Goal: Task Accomplishment & Management: Complete application form

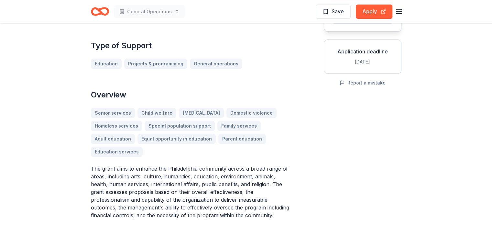
scroll to position [97, 0]
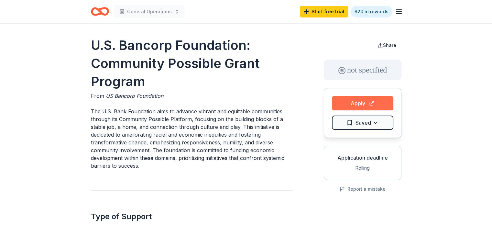
click at [355, 109] on button "Apply" at bounding box center [362, 103] width 61 height 14
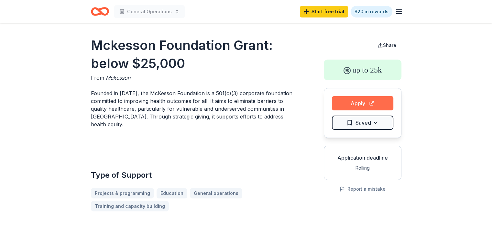
click at [339, 104] on button "Apply" at bounding box center [362, 103] width 61 height 14
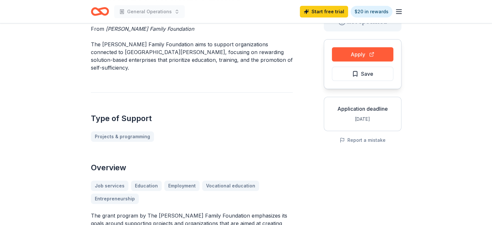
scroll to position [65, 0]
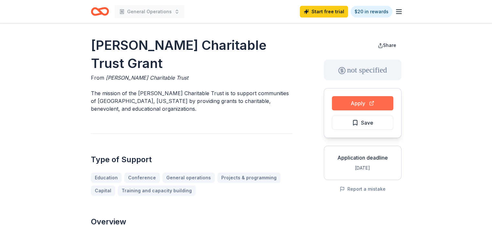
click at [349, 103] on button "Apply" at bounding box center [362, 103] width 61 height 14
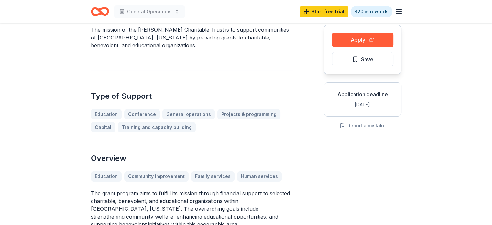
scroll to position [65, 0]
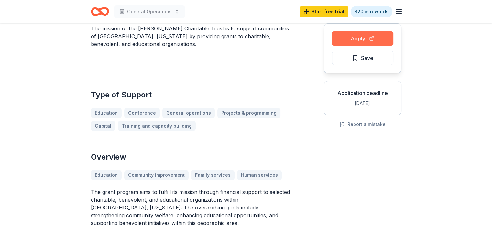
click at [347, 39] on button "Apply" at bounding box center [362, 38] width 61 height 14
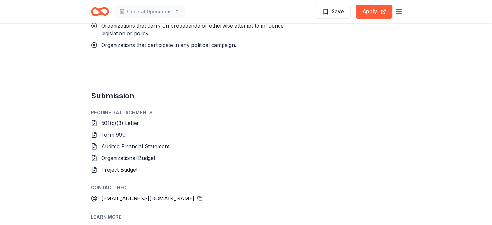
scroll to position [485, 0]
